Goal: Use online tool/utility: Utilize a website feature to perform a specific function

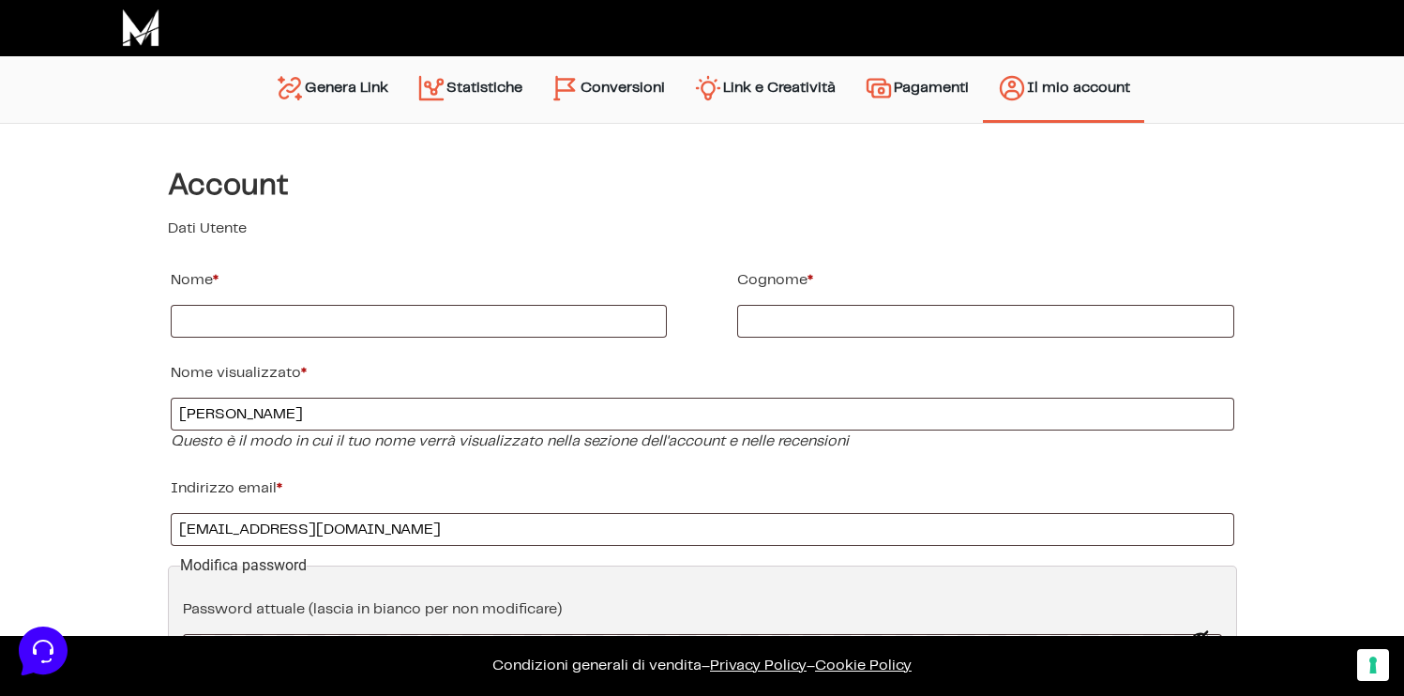
click at [764, 87] on link "Link e Creatività" at bounding box center [764, 90] width 171 height 48
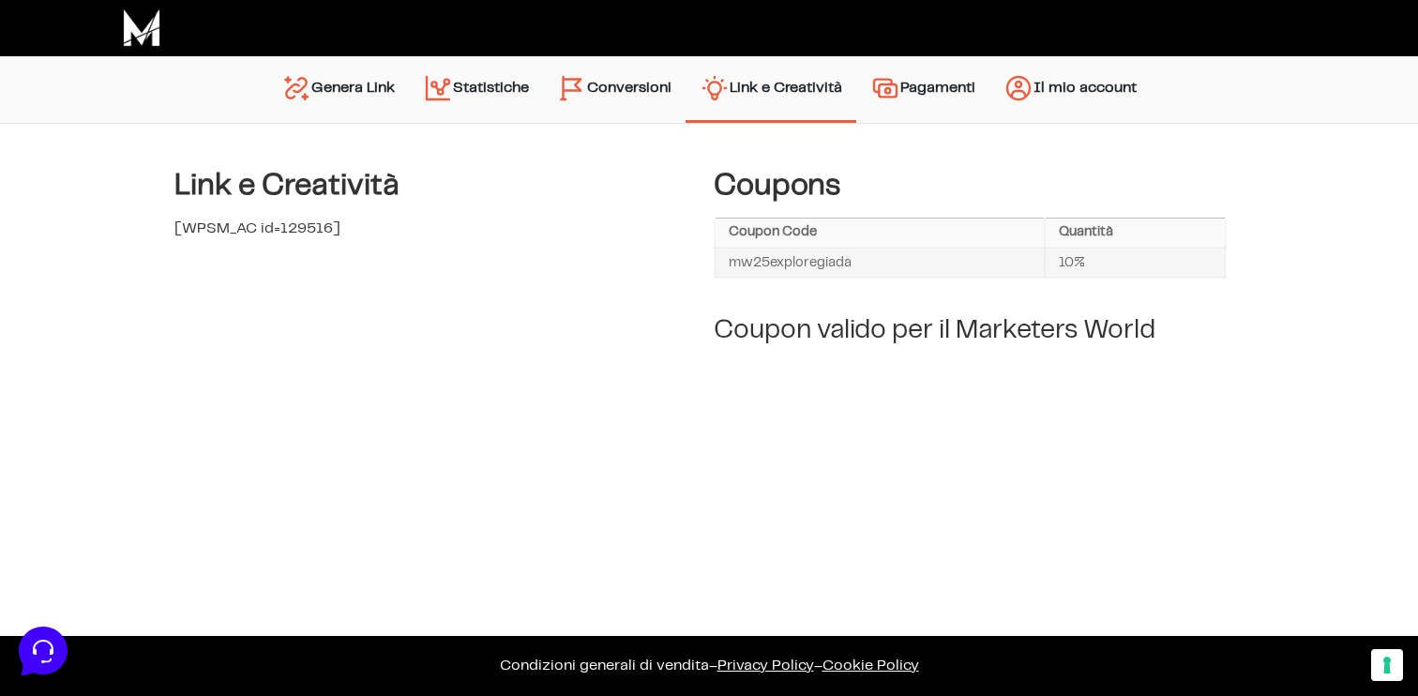
click at [349, 83] on link "Genera Link" at bounding box center [338, 90] width 142 height 48
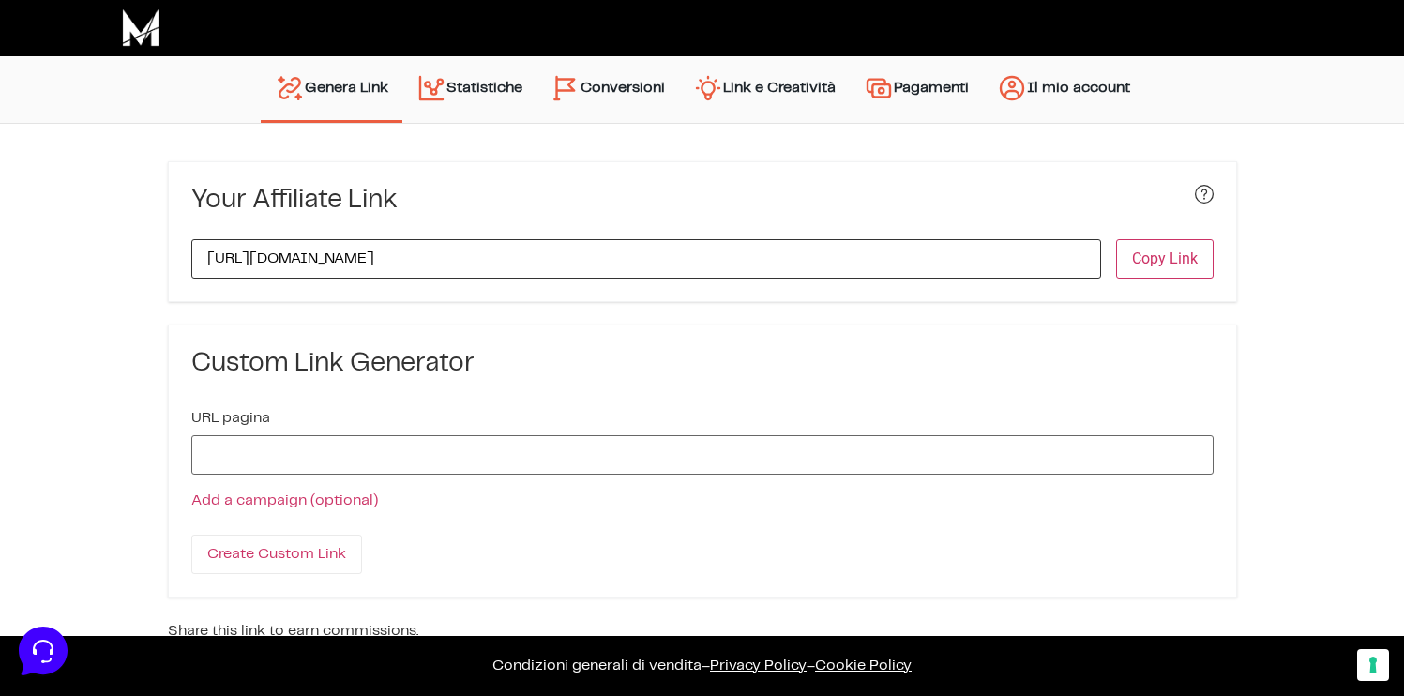
click at [410, 257] on input "[URL][DOMAIN_NAME]" at bounding box center [646, 258] width 910 height 39
click at [340, 459] on input "URL pagina" at bounding box center [702, 454] width 1022 height 39
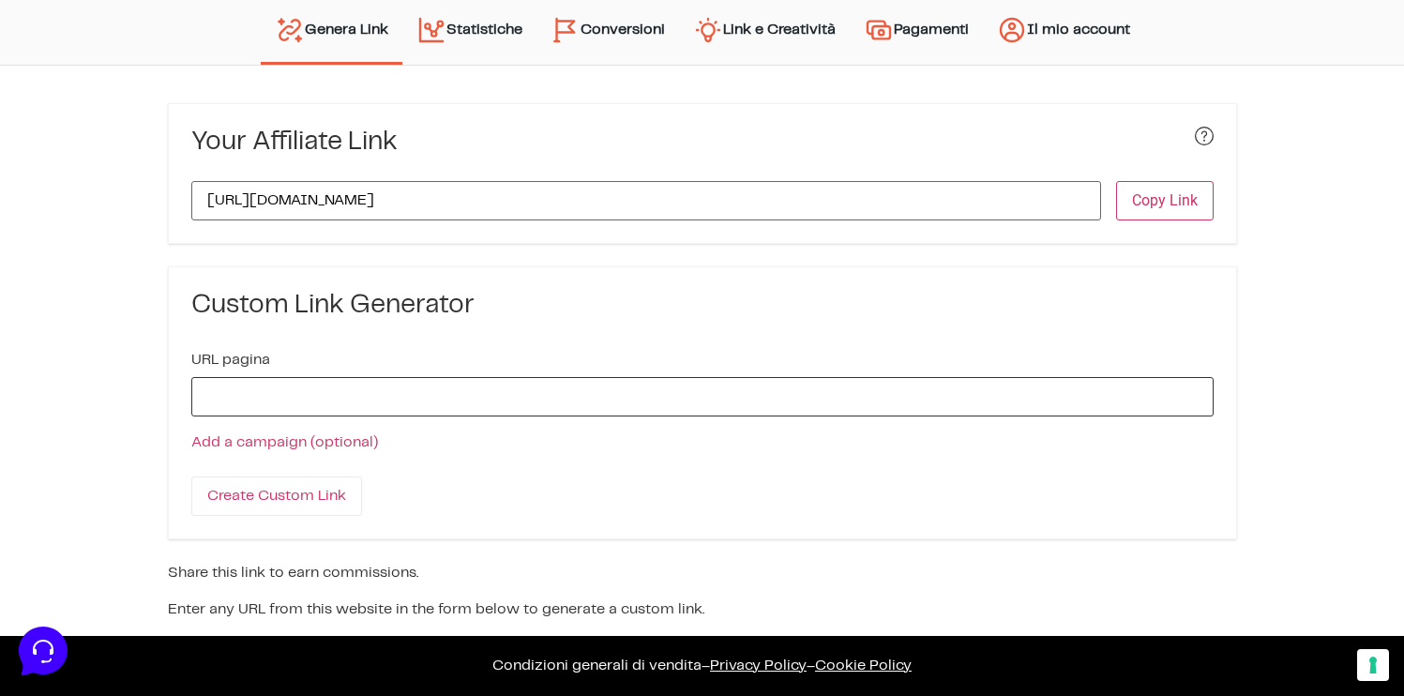
scroll to position [64, 0]
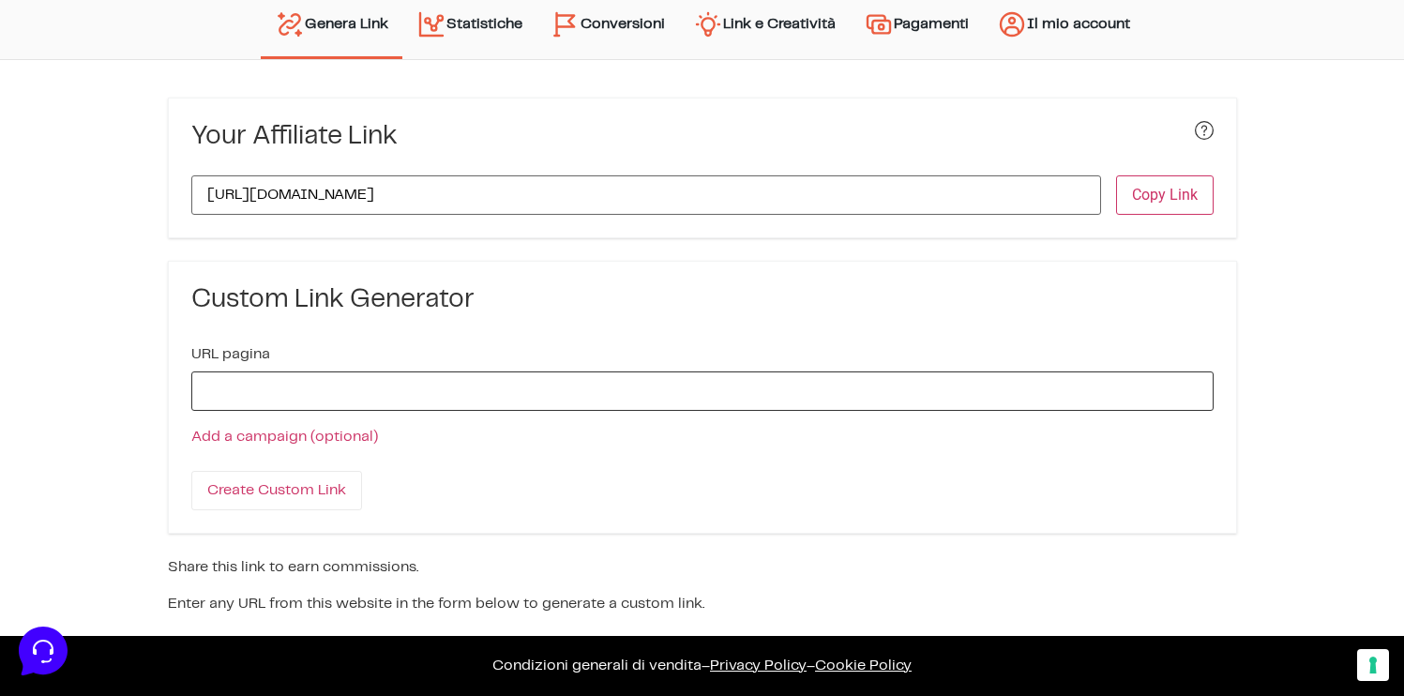
paste input "[URL][DOMAIN_NAME]"
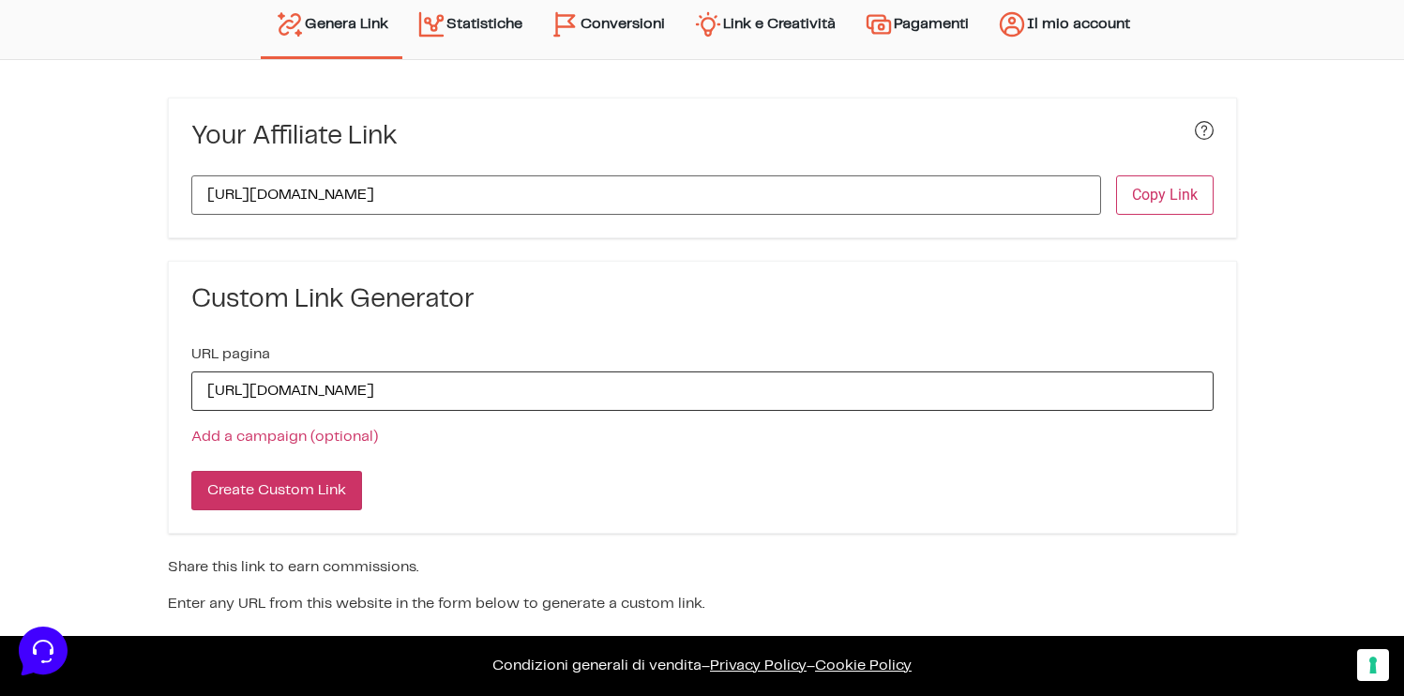
type input "[URL][DOMAIN_NAME]"
click at [333, 497] on input "Create Custom Link" at bounding box center [276, 490] width 171 height 39
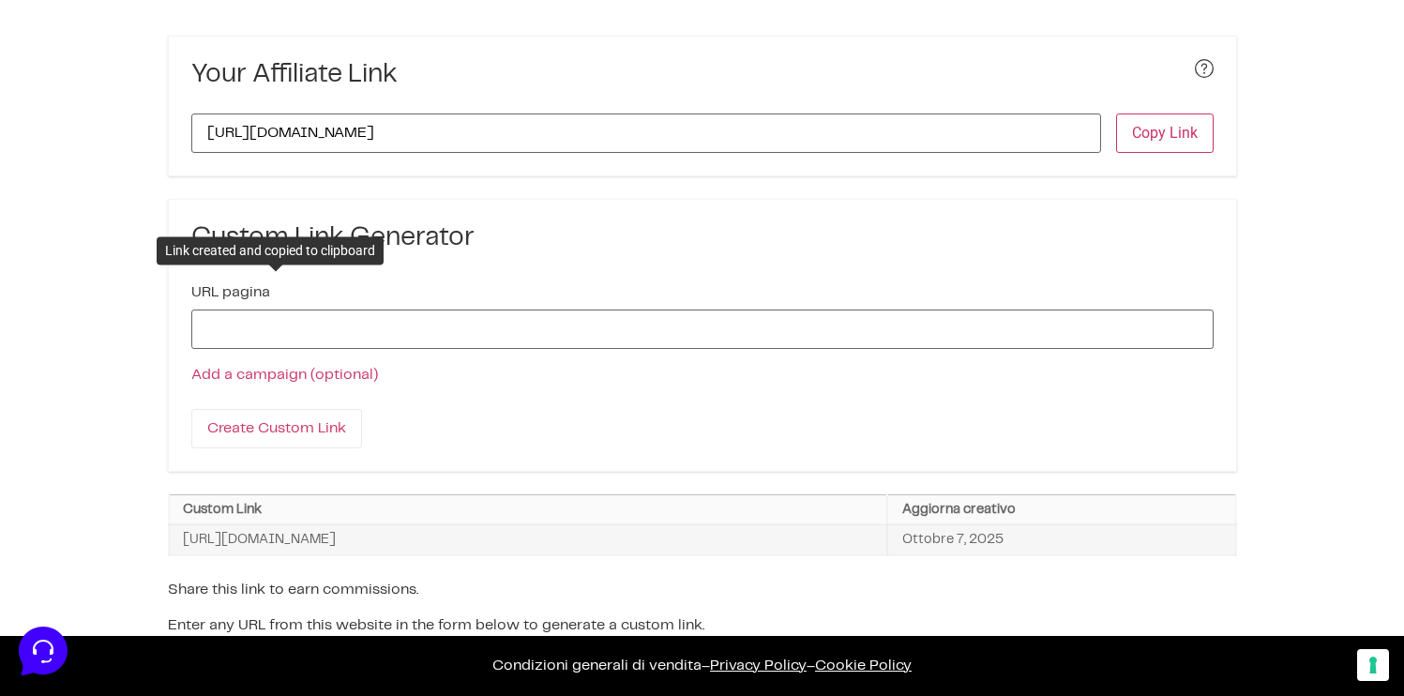
scroll to position [144, 0]
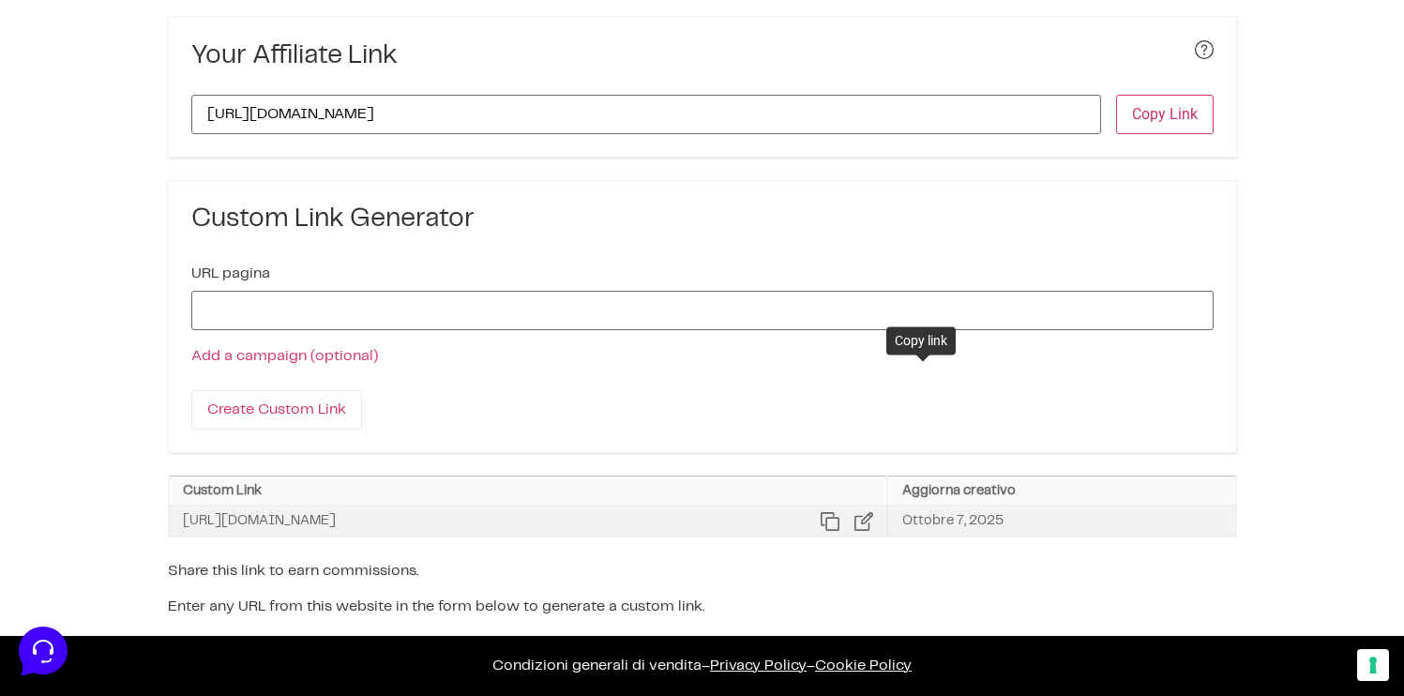
click at [839, 520] on icon at bounding box center [830, 521] width 19 height 19
click at [582, 112] on input "[URL][DOMAIN_NAME]" at bounding box center [646, 114] width 910 height 39
click at [295, 318] on input "URL pagina" at bounding box center [702, 310] width 1022 height 39
paste input "[URL][DOMAIN_NAME]"
drag, startPoint x: 437, startPoint y: 310, endPoint x: 466, endPoint y: 310, distance: 29.1
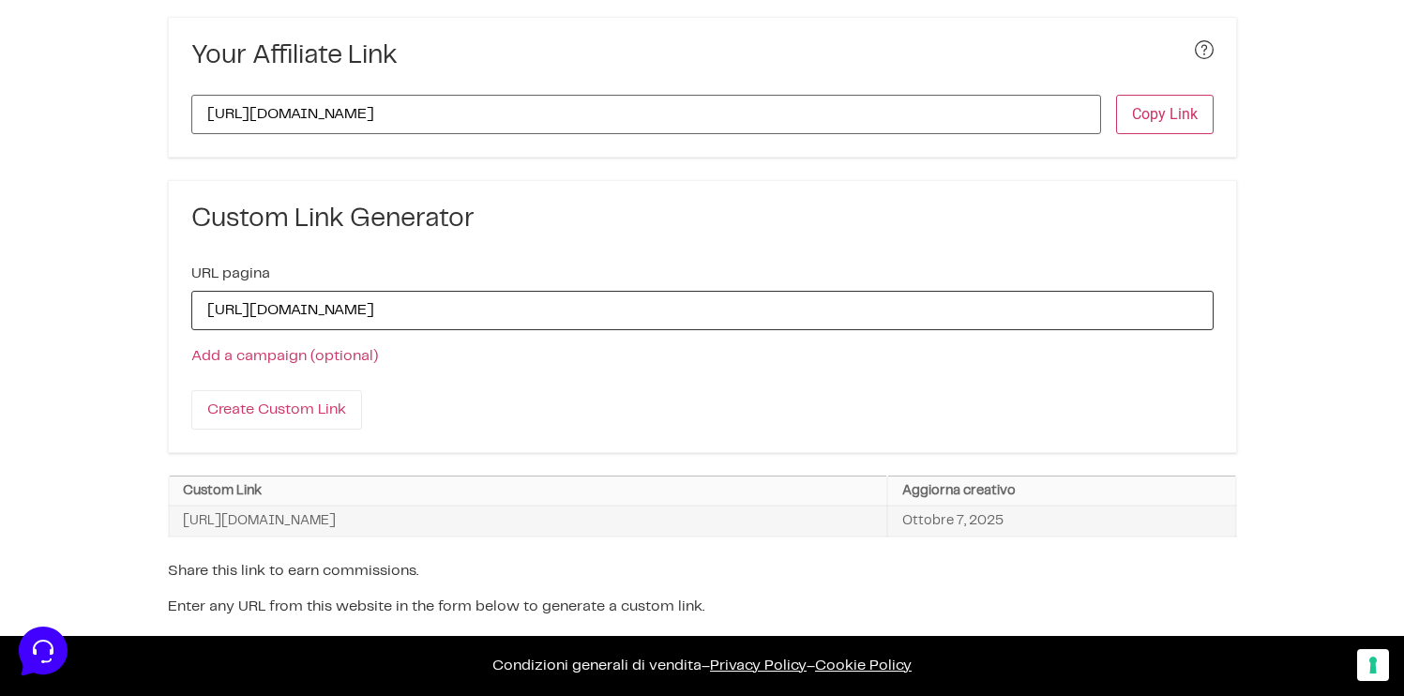
click at [466, 310] on input "[URL][DOMAIN_NAME]" at bounding box center [702, 310] width 1022 height 39
drag, startPoint x: 395, startPoint y: 310, endPoint x: 625, endPoint y: 310, distance: 230.7
click at [625, 310] on input "[URL][DOMAIN_NAME]" at bounding box center [702, 310] width 1022 height 39
click at [539, 304] on input "[URL][DOMAIN_NAME]" at bounding box center [702, 310] width 1022 height 39
drag, startPoint x: 615, startPoint y: 311, endPoint x: 21, endPoint y: 300, distance: 594.6
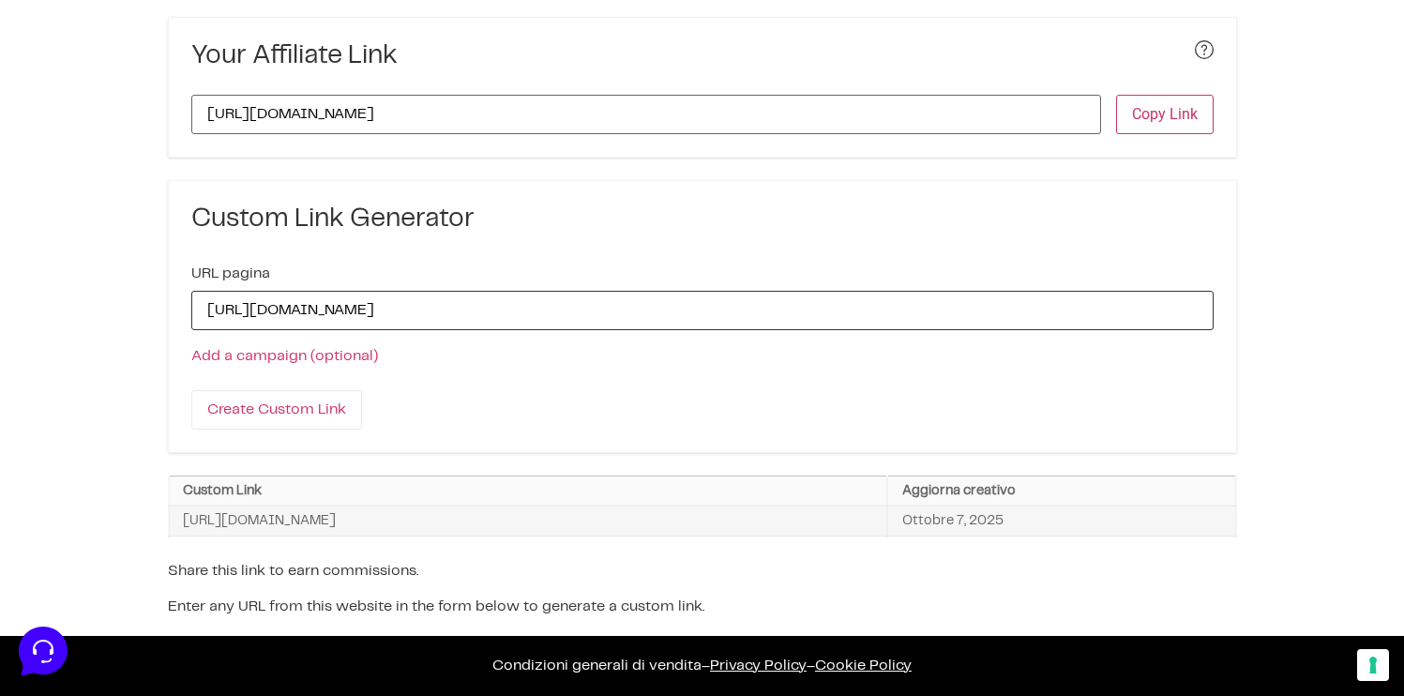
click at [21, 300] on div "URLs Linker Statistiche Link e Creatività Account Impostazioni e Pagamento Graf…" at bounding box center [702, 323] width 1404 height 689
paste input "[DOMAIN_NAME][URL]"
type input "[URL][DOMAIN_NAME]"
click at [204, 404] on input "Create Custom Link" at bounding box center [276, 409] width 171 height 39
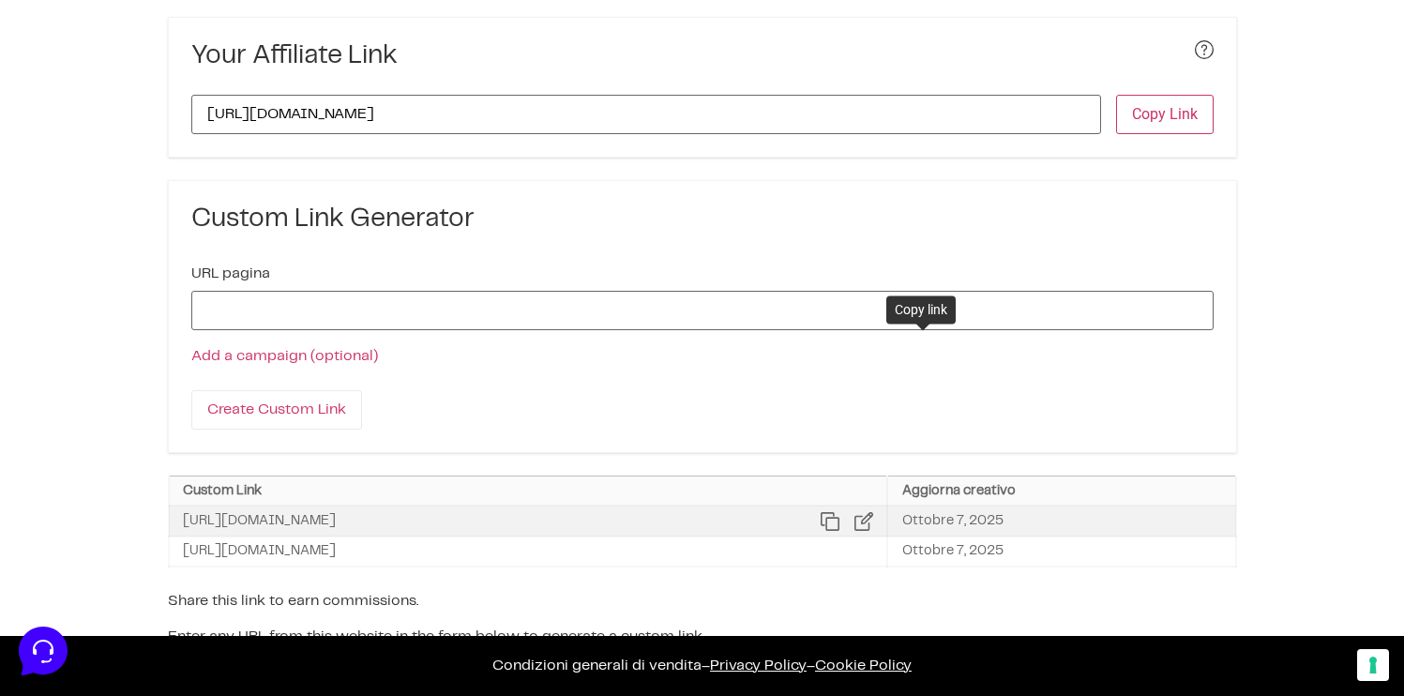
click at [839, 523] on icon at bounding box center [830, 521] width 19 height 19
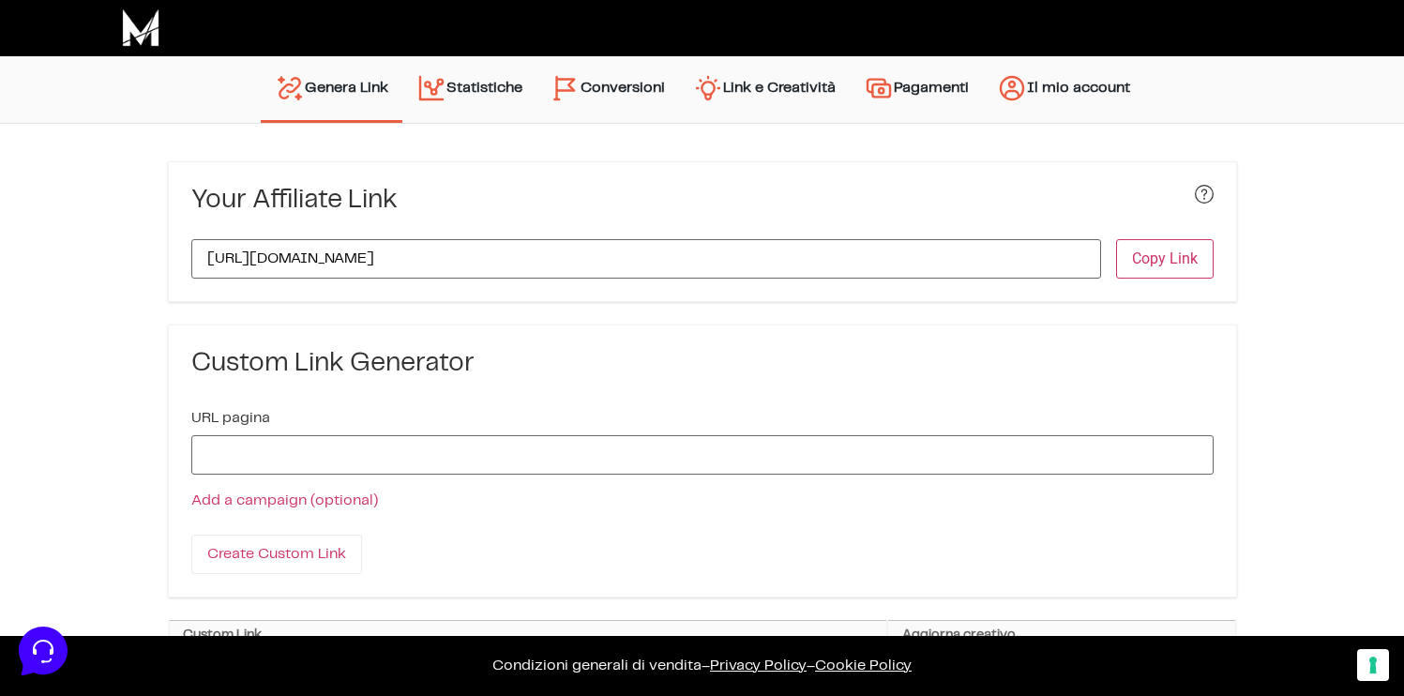
scroll to position [177, 0]
